Goal: Information Seeking & Learning: Learn about a topic

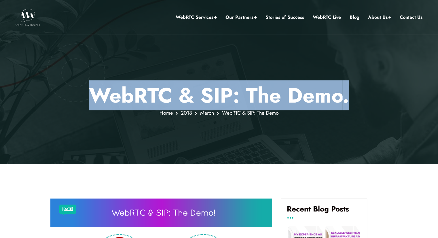
drag, startPoint x: 94, startPoint y: 92, endPoint x: 353, endPoint y: 101, distance: 259.4
click at [353, 101] on p "WebRTC & SIP: The Demo ." at bounding box center [218, 95] width 337 height 25
drag, startPoint x: 343, startPoint y: 97, endPoint x: 88, endPoint y: 92, distance: 254.7
click at [88, 92] on p "WebRTC & SIP: The Demo ." at bounding box center [218, 95] width 337 height 25
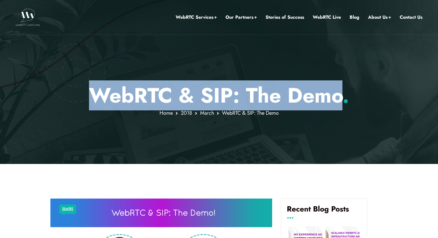
click at [88, 92] on p "WebRTC & SIP: The Demo ." at bounding box center [218, 95] width 337 height 25
drag, startPoint x: 98, startPoint y: 92, endPoint x: 340, endPoint y: 99, distance: 242.7
click at [340, 99] on p "WebRTC & SIP: The Demo ." at bounding box center [218, 95] width 337 height 25
drag, startPoint x: 342, startPoint y: 91, endPoint x: 80, endPoint y: 89, distance: 262.7
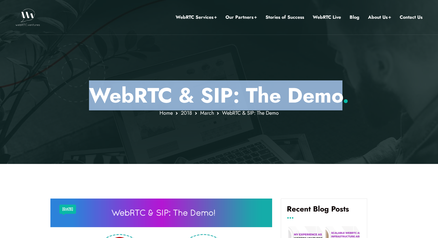
click at [80, 89] on p "WebRTC & SIP: The Demo ." at bounding box center [218, 95] width 337 height 25
drag, startPoint x: 101, startPoint y: 92, endPoint x: 344, endPoint y: 98, distance: 243.5
click at [344, 98] on p "WebRTC & SIP: The Demo ." at bounding box center [218, 95] width 337 height 25
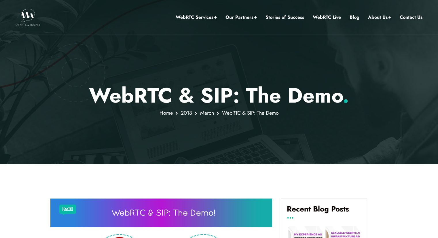
click at [344, 98] on span "." at bounding box center [346, 95] width 7 height 30
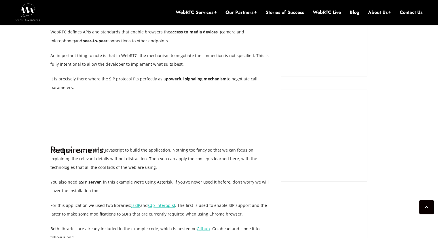
scroll to position [457, 0]
